Goal: Find specific page/section

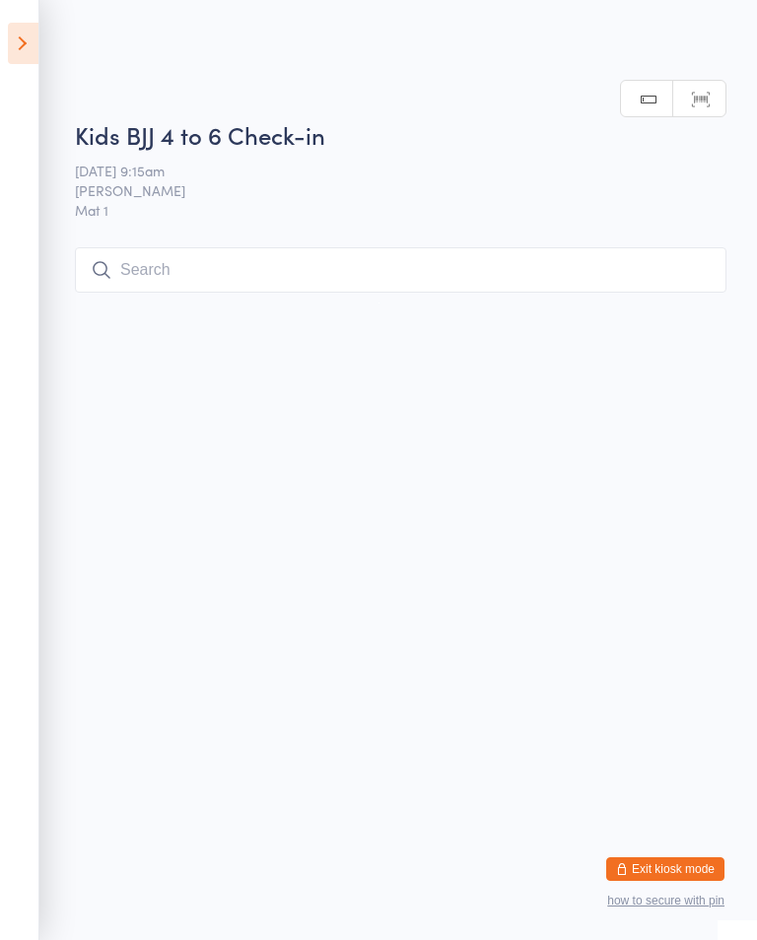
click at [20, 28] on icon at bounding box center [23, 43] width 31 height 41
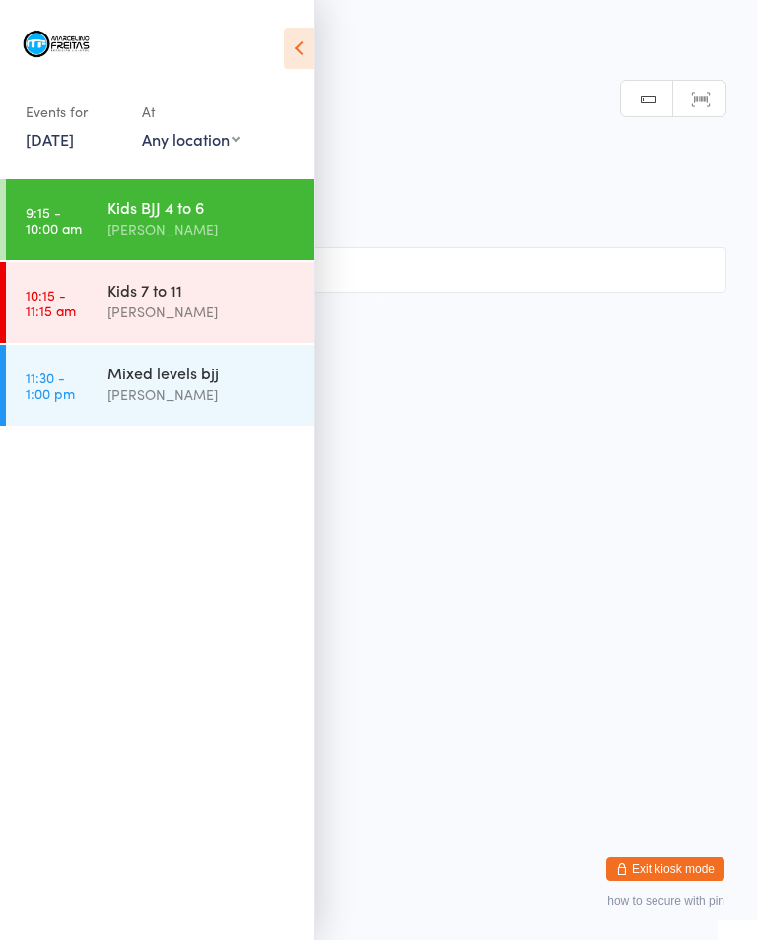
click at [50, 144] on link "[DATE]" at bounding box center [50, 139] width 48 height 22
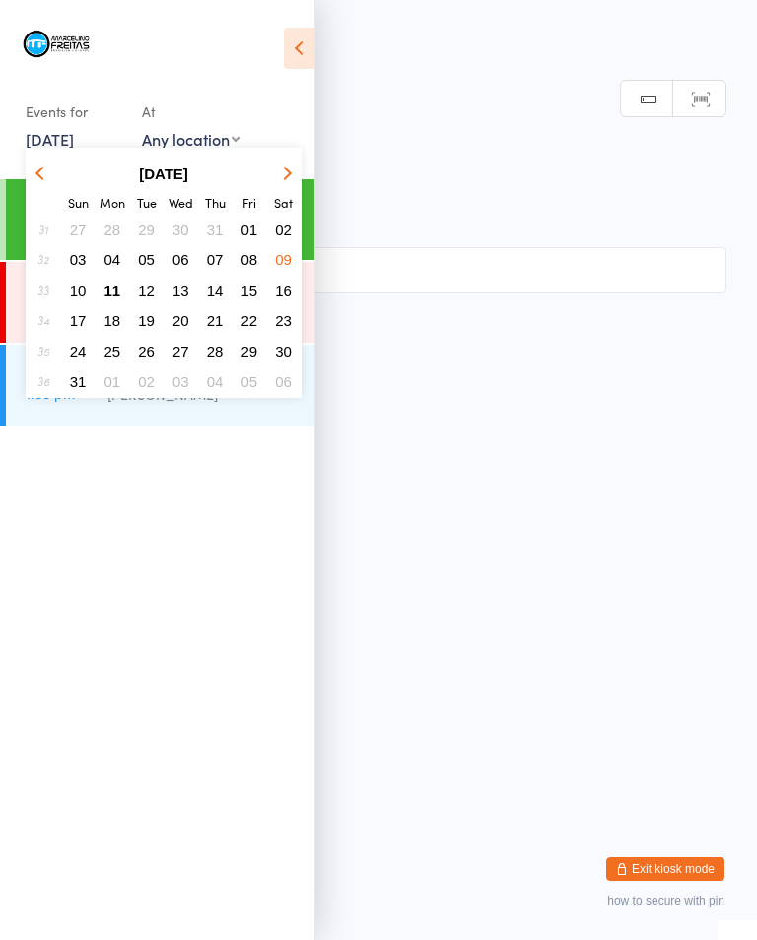
click at [105, 294] on span "11" at bounding box center [112, 290] width 17 height 17
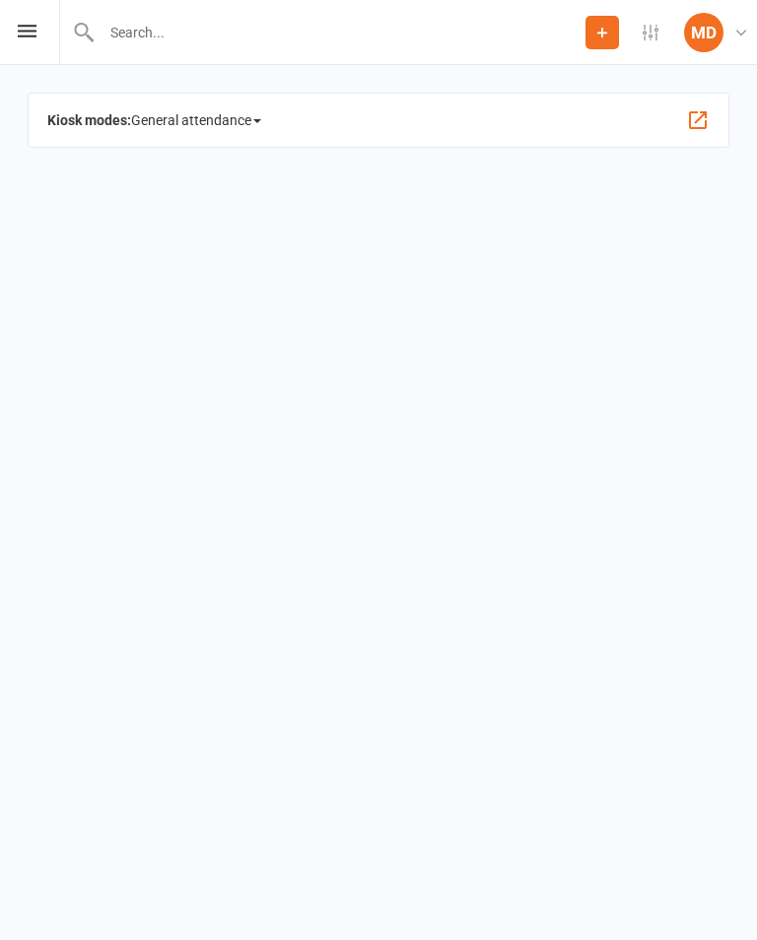
click at [256, 136] on span "General attendance" at bounding box center [196, 120] width 130 height 32
click at [237, 228] on link "Class" at bounding box center [237, 227] width 211 height 39
click at [278, 116] on div "Kiosk modes: General attendance General attendance Class Roll call" at bounding box center [379, 120] width 702 height 55
click at [248, 125] on span "General attendance" at bounding box center [196, 120] width 130 height 32
click at [251, 234] on link "Class" at bounding box center [237, 227] width 211 height 39
